Goal: Transaction & Acquisition: Purchase product/service

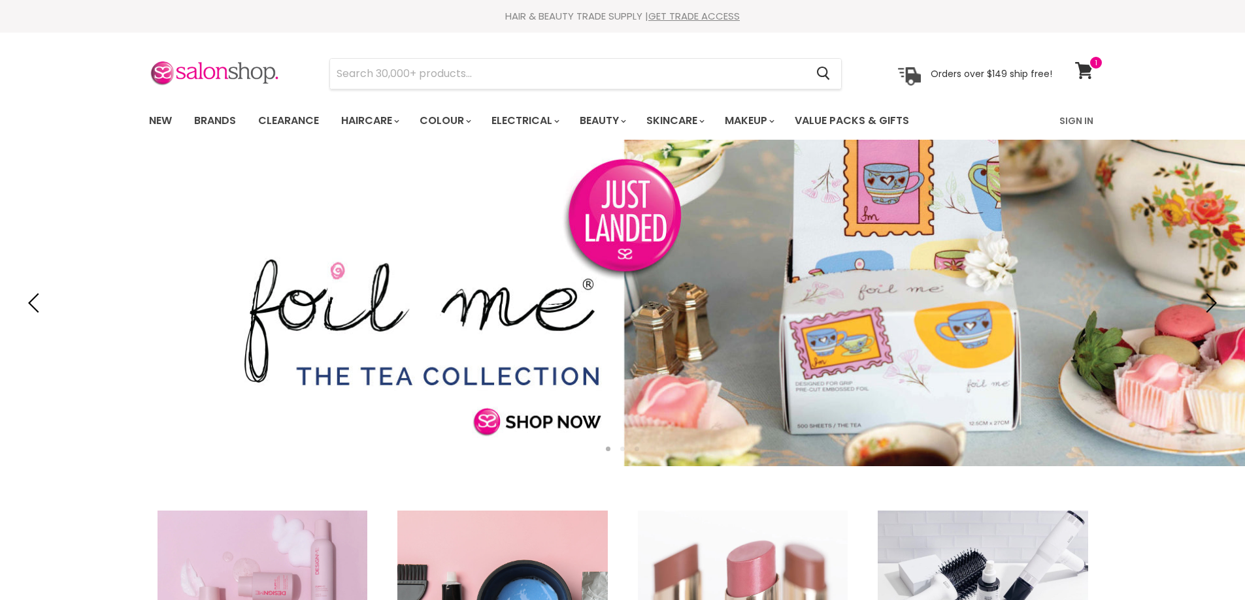
type input "h"
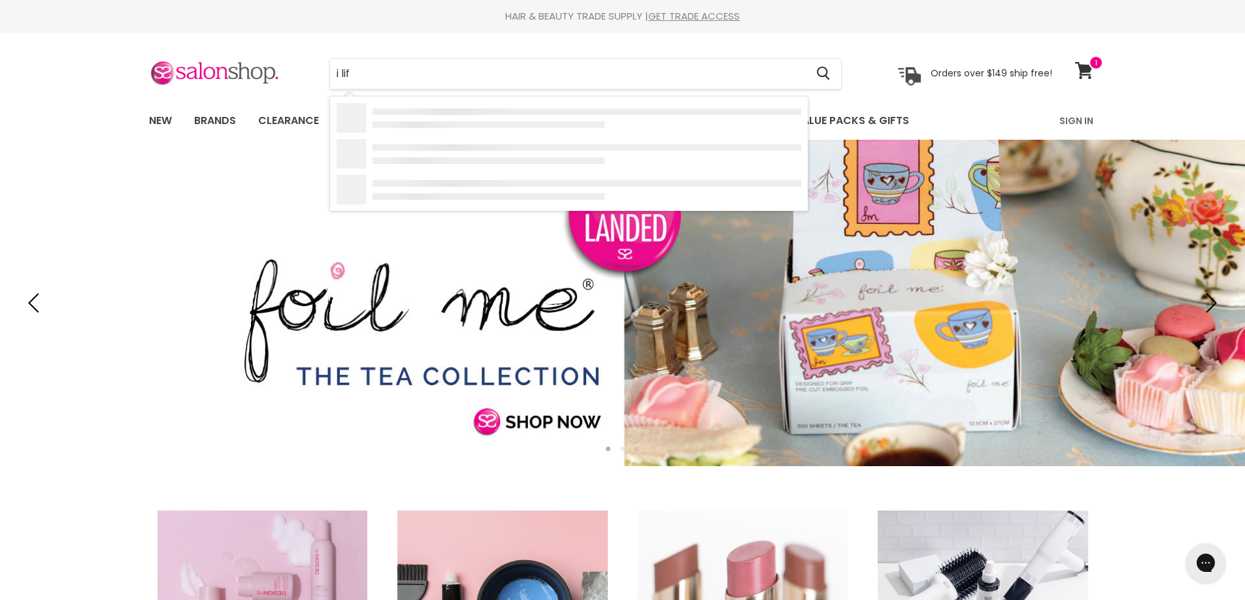
type input "i lift"
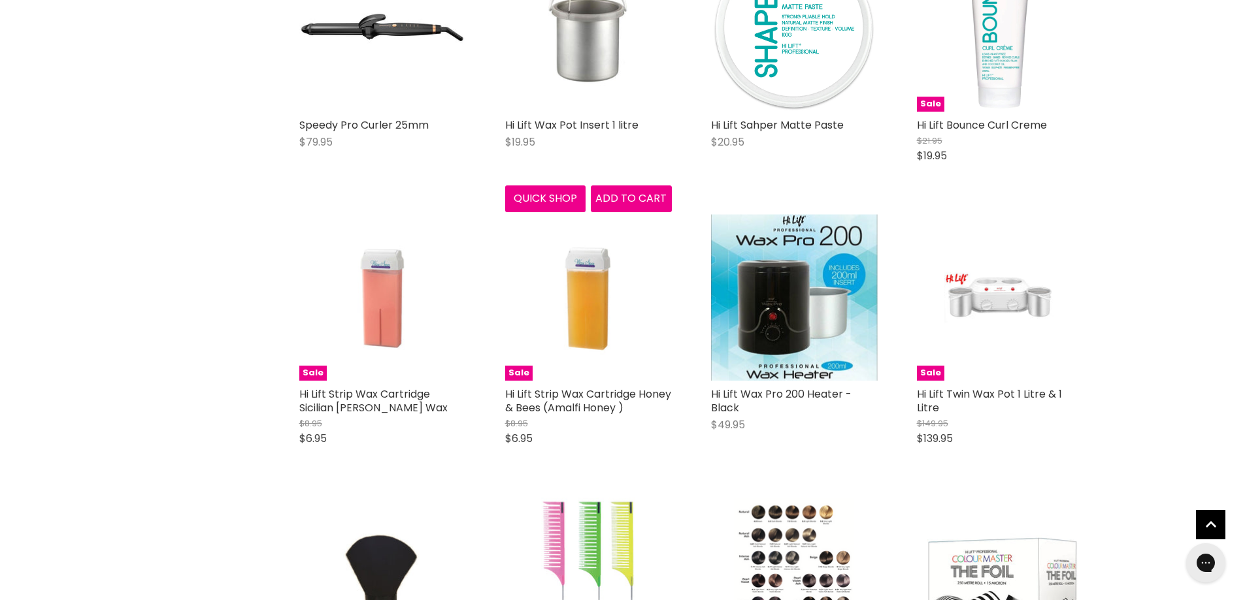
scroll to position [1176, 0]
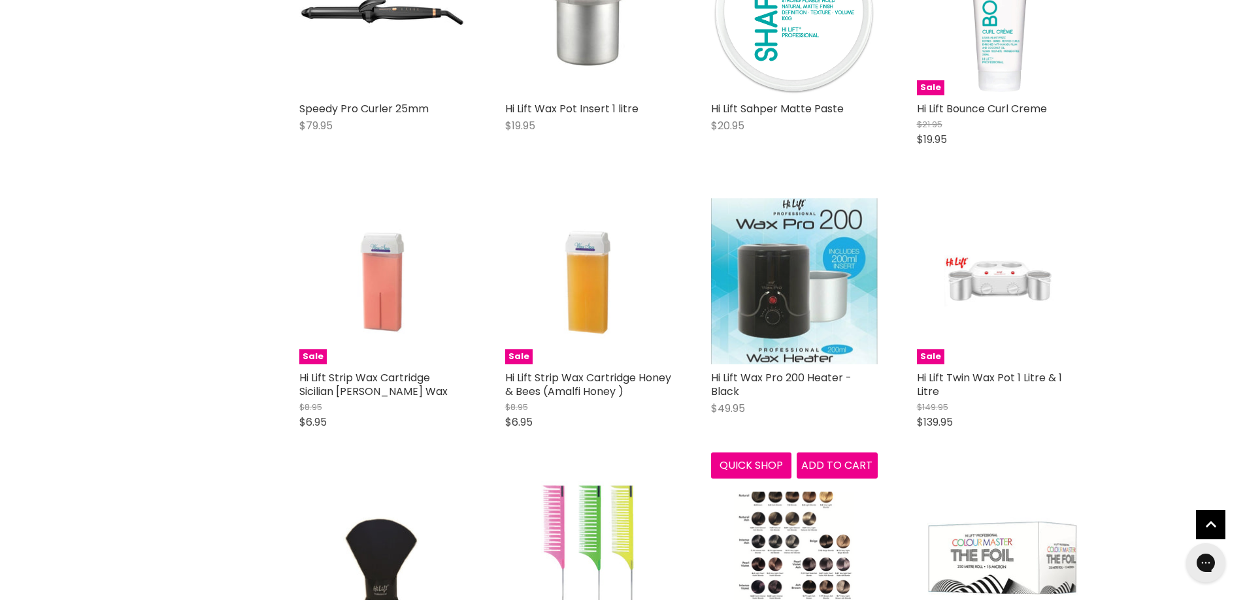
click at [832, 310] on img "Main content" at bounding box center [794, 281] width 167 height 167
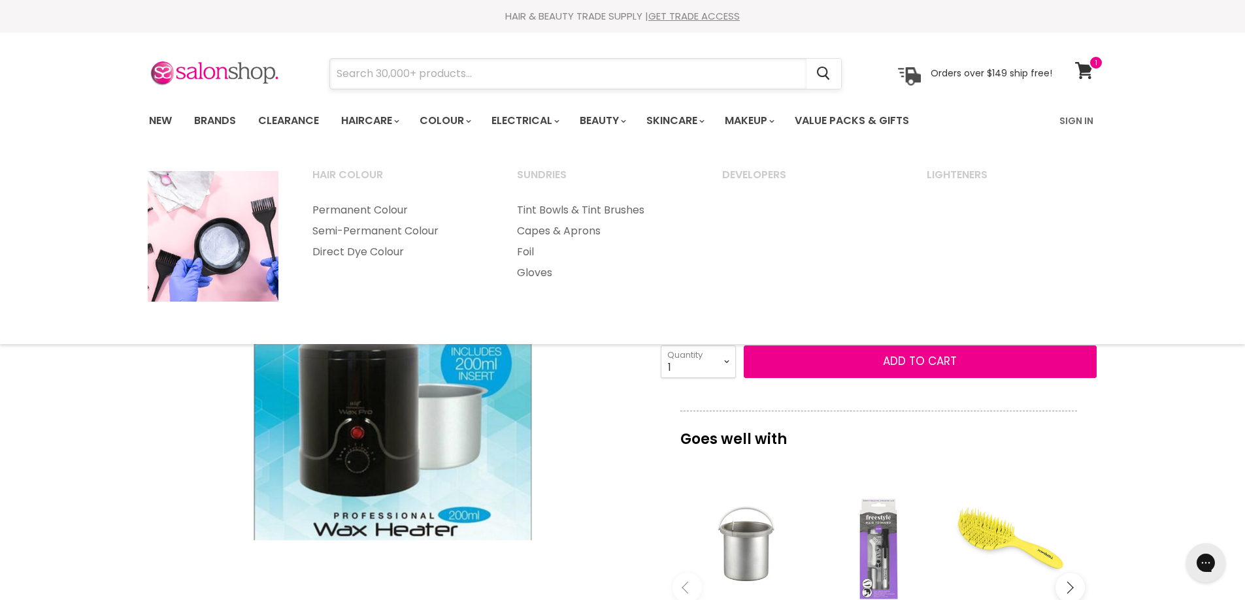
click at [389, 69] on input "Search" at bounding box center [568, 74] width 476 height 30
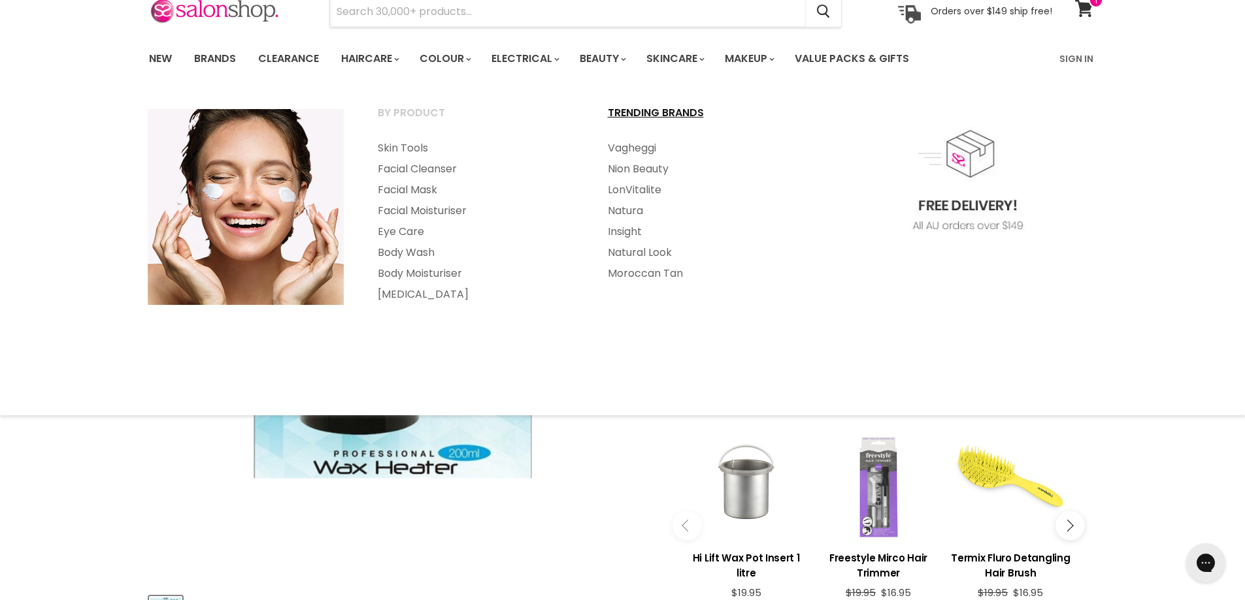
scroll to position [65, 0]
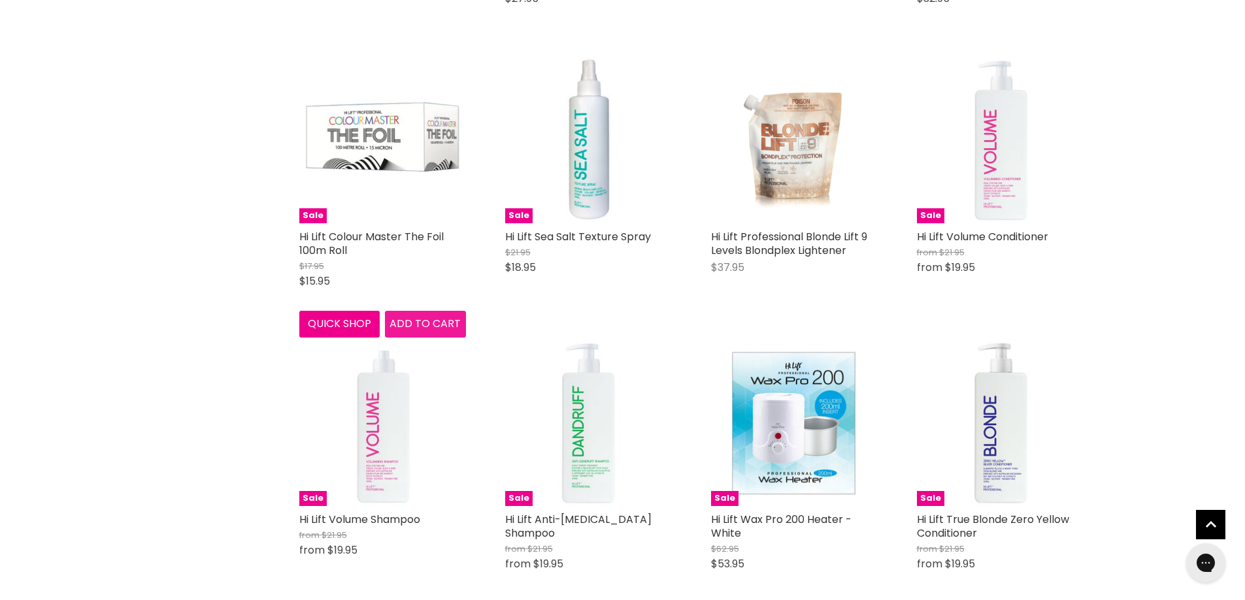
scroll to position [2145, 0]
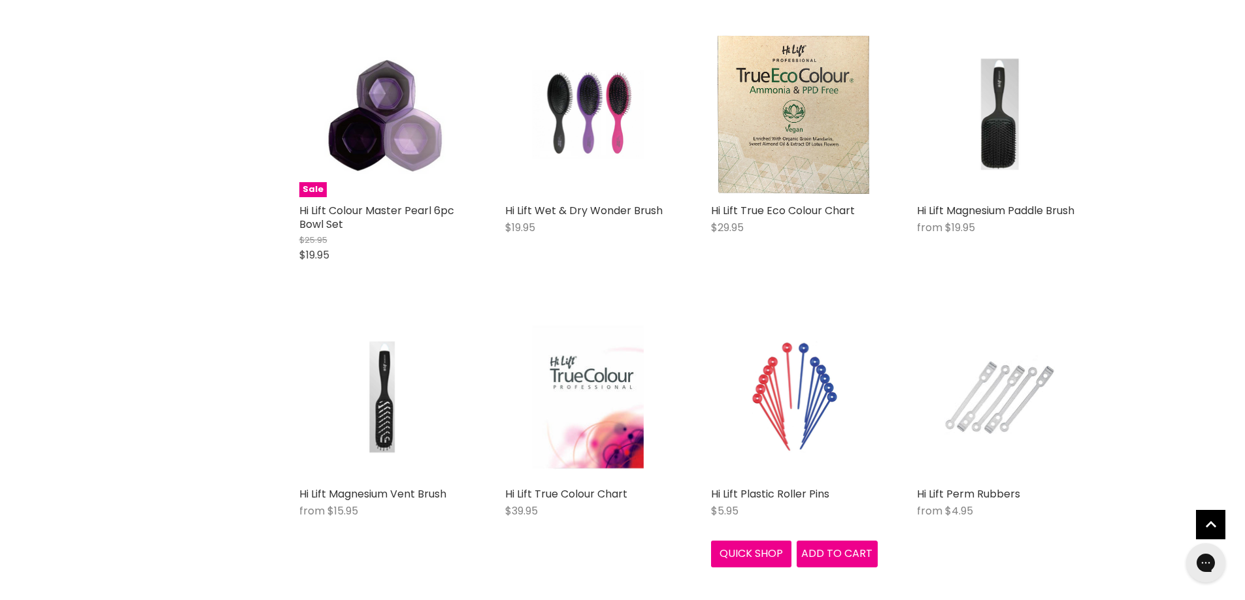
scroll to position [3975, 0]
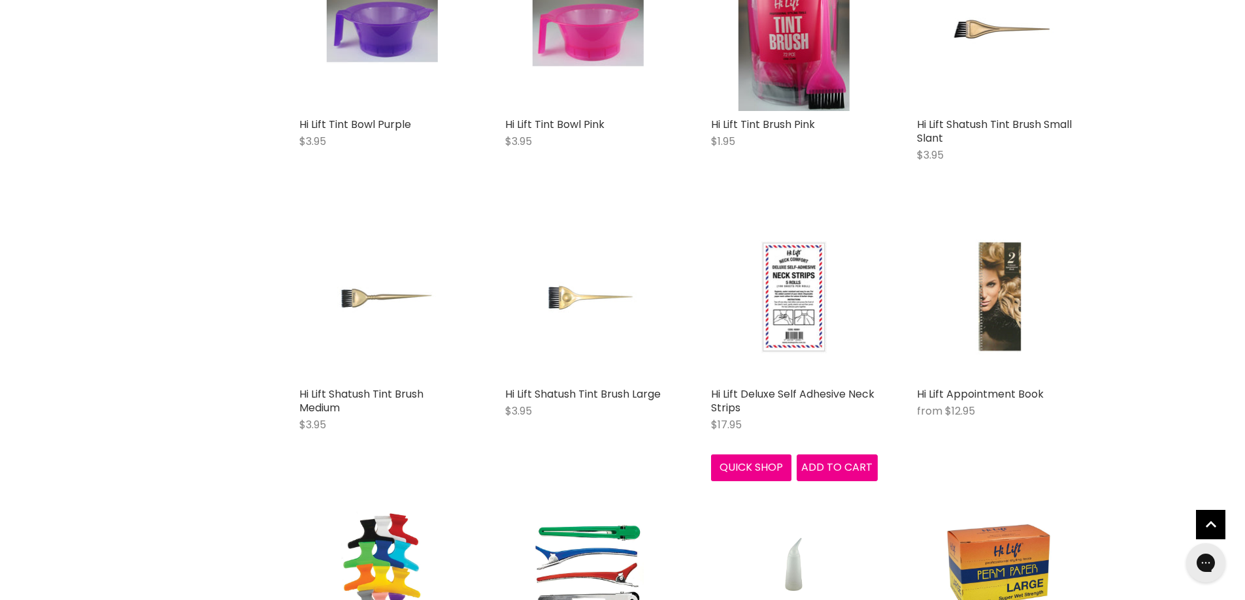
scroll to position [5020, 0]
